Goal: Check status: Check status

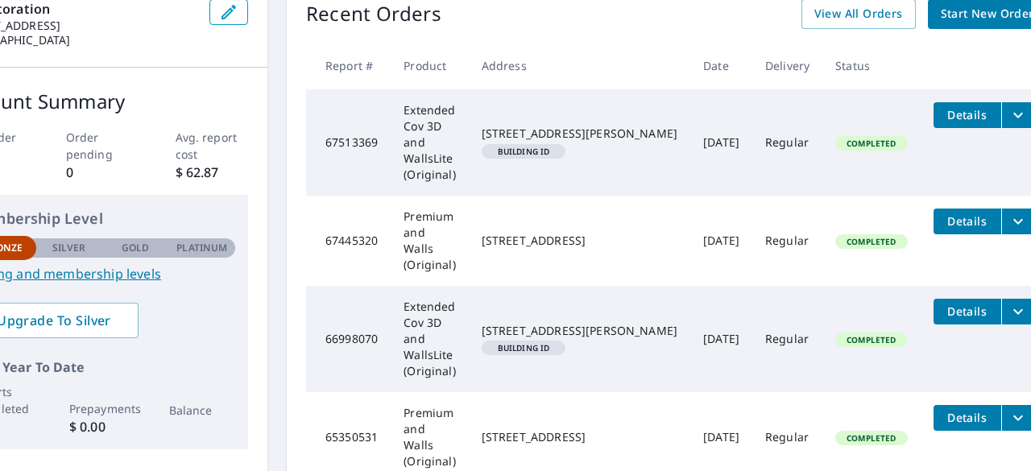
scroll to position [177, 82]
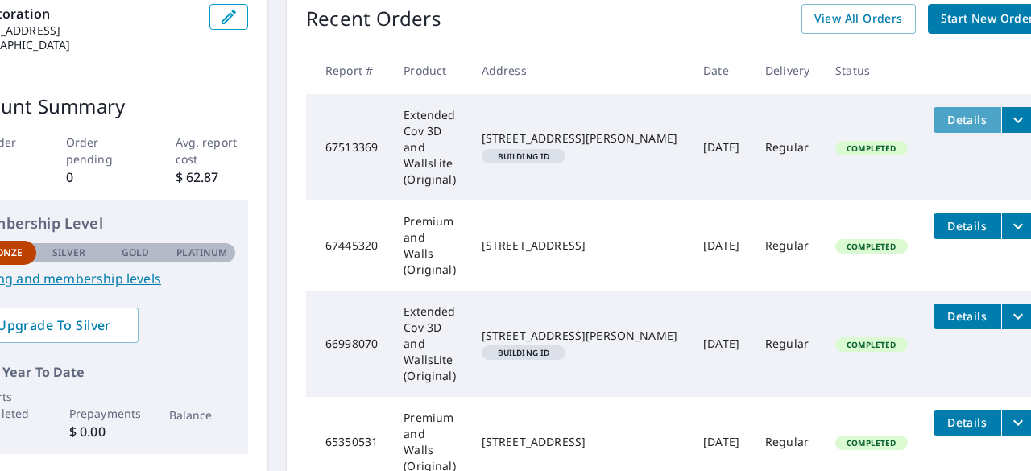
click at [943, 115] on span "Details" at bounding box center [967, 119] width 48 height 15
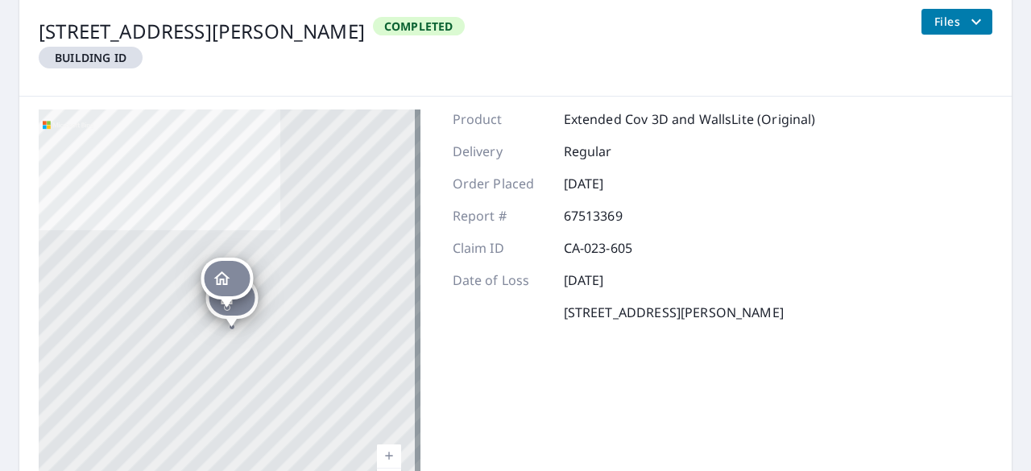
scroll to position [201, 0]
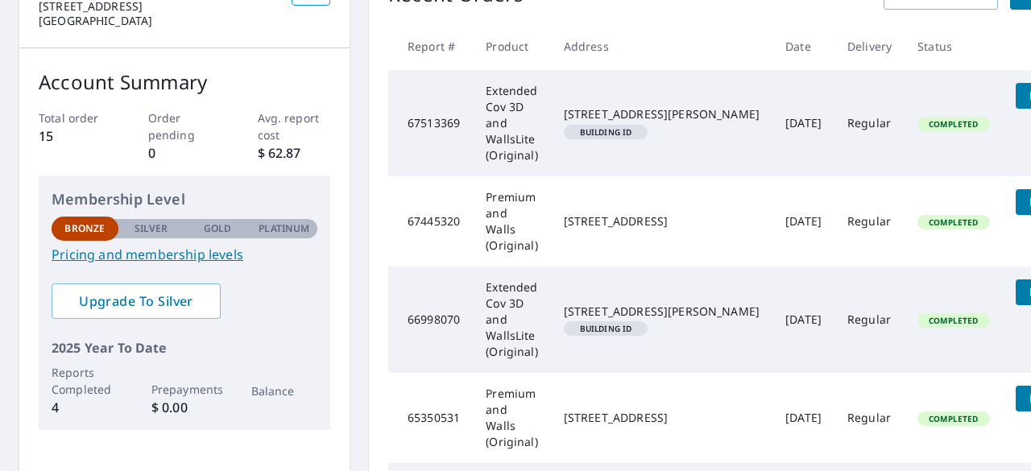
click at [691, 224] on div "[STREET_ADDRESS]" at bounding box center [662, 221] width 196 height 16
click at [1026, 204] on span "Details" at bounding box center [1050, 201] width 48 height 15
